Goal: Browse casually: Explore the website without a specific task or goal

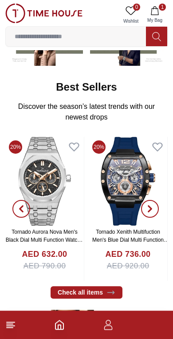
scroll to position [119, 0]
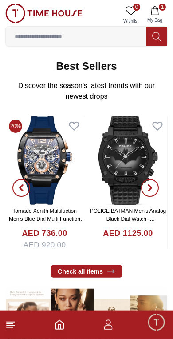
click at [154, 186] on span "button" at bounding box center [150, 188] width 18 height 18
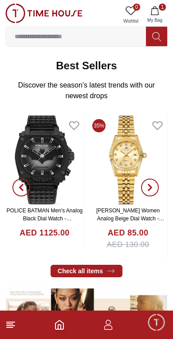
click at [152, 188] on icon "button" at bounding box center [150, 188] width 3 height 6
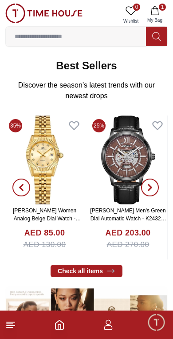
click at [154, 185] on span "button" at bounding box center [150, 188] width 18 height 18
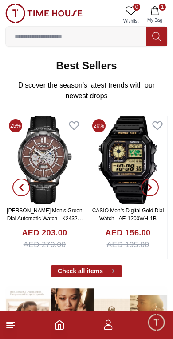
click at [157, 188] on span "button" at bounding box center [150, 188] width 18 height 18
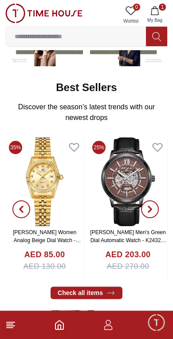
scroll to position [126, 0]
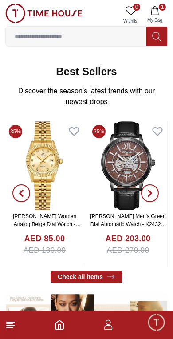
click at [154, 198] on span "button" at bounding box center [150, 193] width 18 height 18
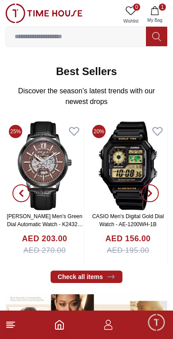
click at [155, 199] on span "button" at bounding box center [150, 193] width 18 height 18
click at [155, 198] on span "button" at bounding box center [150, 193] width 18 height 18
click at [157, 196] on span "button" at bounding box center [150, 193] width 18 height 18
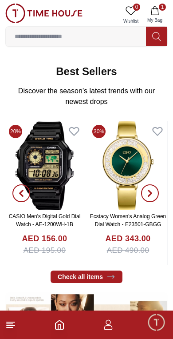
click at [164, 191] on button "button" at bounding box center [150, 193] width 32 height 144
click at [163, 191] on button "button" at bounding box center [150, 193] width 32 height 144
click at [156, 195] on span "button" at bounding box center [150, 193] width 18 height 18
click at [155, 195] on span "button" at bounding box center [150, 193] width 18 height 18
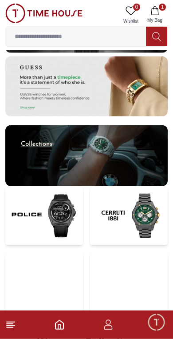
scroll to position [1641, 0]
